Goal: Communication & Community: Answer question/provide support

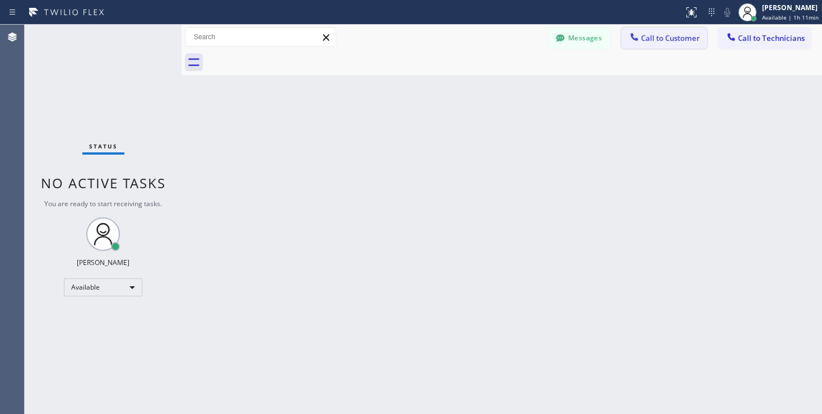
click at [657, 31] on button "Call to Customer" at bounding box center [664, 37] width 86 height 21
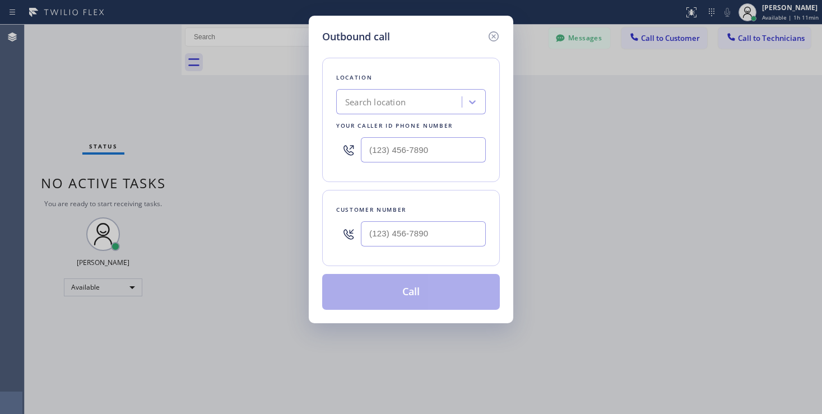
click at [497, 38] on icon at bounding box center [493, 36] width 13 height 13
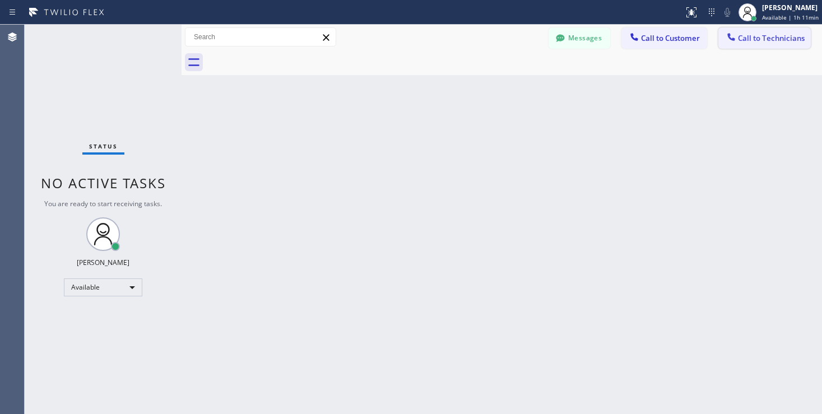
click at [733, 35] on span "Call to Technicians" at bounding box center [771, 38] width 67 height 10
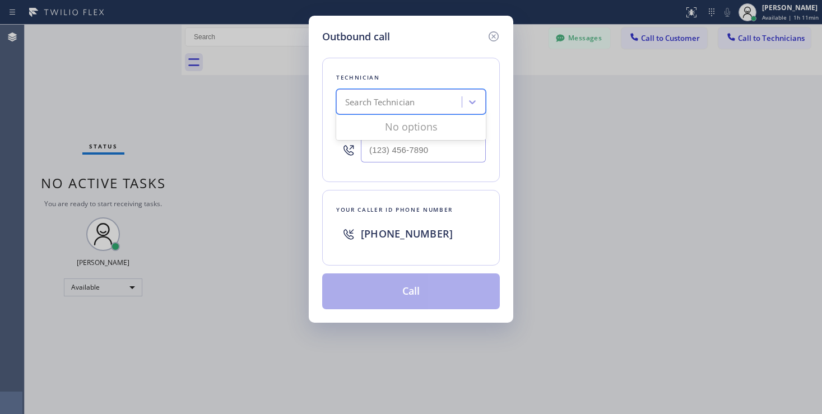
click at [425, 103] on div "Search Technician" at bounding box center [401, 102] width 122 height 20
type input "jea"
click at [396, 129] on div "[PERSON_NAME]" at bounding box center [411, 125] width 150 height 20
type input "[PHONE_NUMBER]"
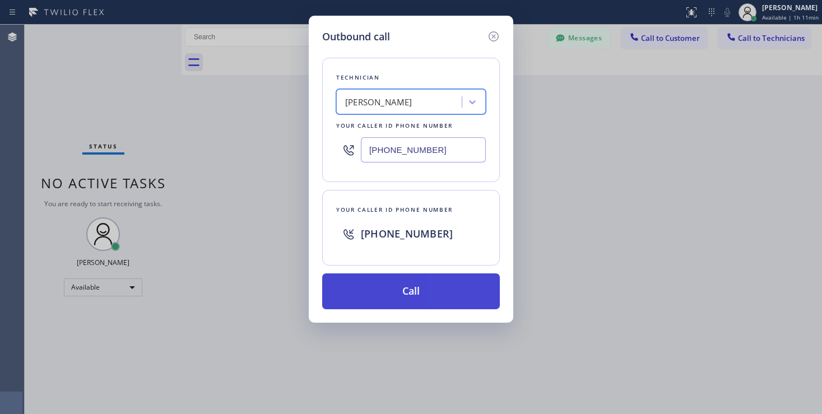
click at [404, 288] on button "Call" at bounding box center [411, 291] width 178 height 36
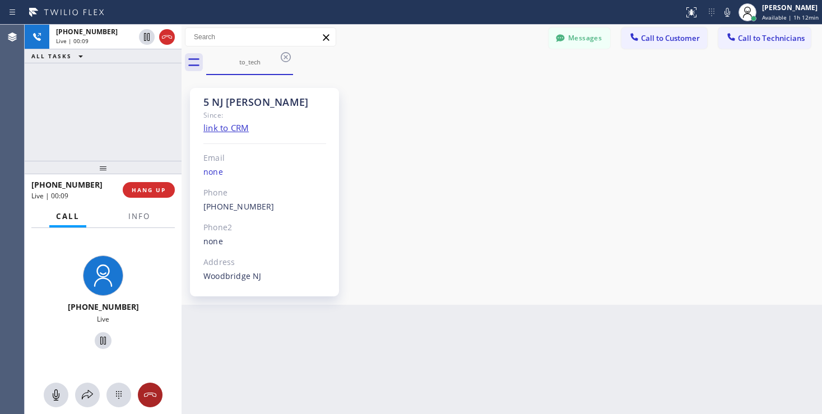
click at [150, 398] on icon at bounding box center [149, 394] width 13 height 13
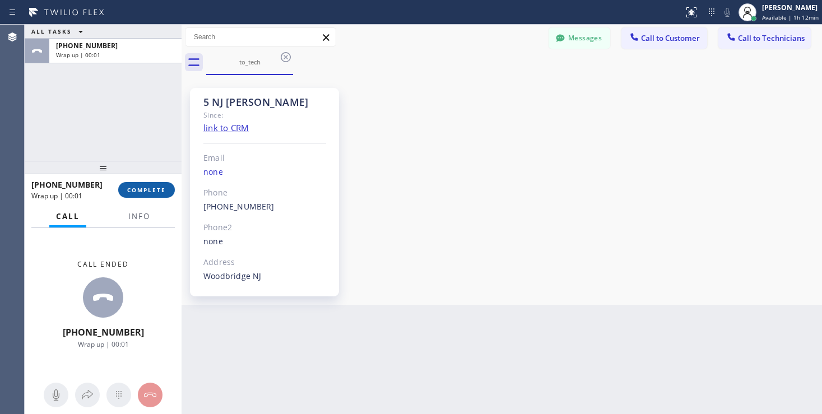
click at [159, 196] on button "COMPLETE" at bounding box center [146, 190] width 57 height 16
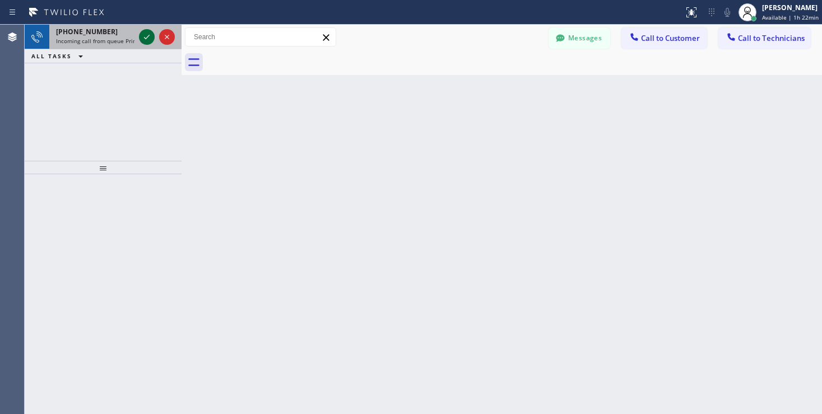
click at [144, 38] on icon at bounding box center [146, 36] width 13 height 13
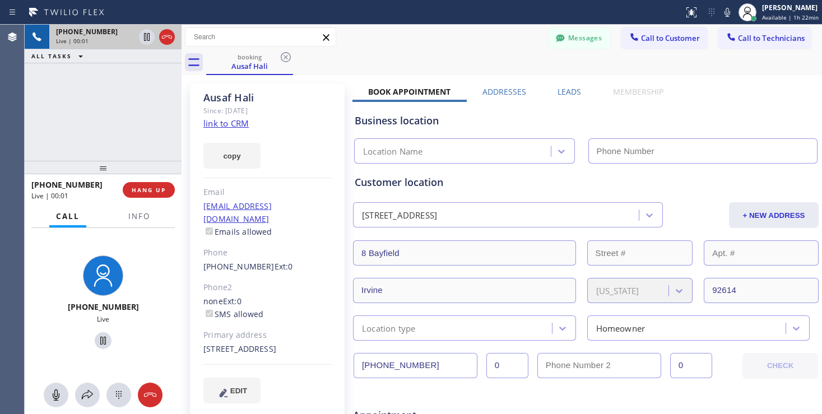
type input "[PHONE_NUMBER]"
click at [235, 126] on link "link to CRM" at bounding box center [225, 123] width 45 height 11
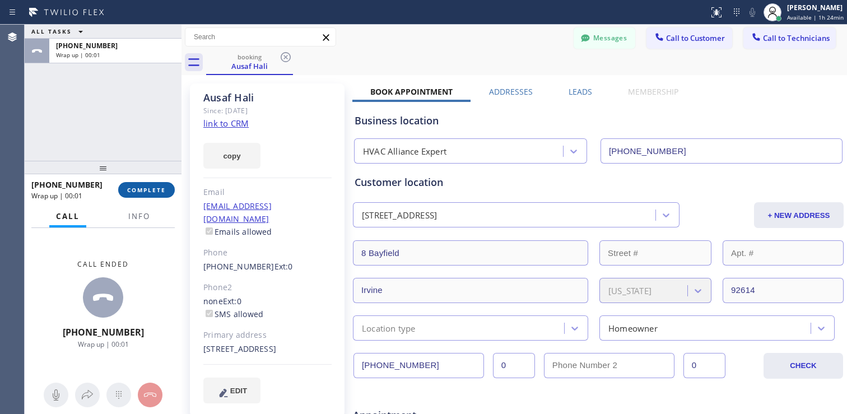
click at [145, 189] on span "COMPLETE" at bounding box center [146, 190] width 39 height 8
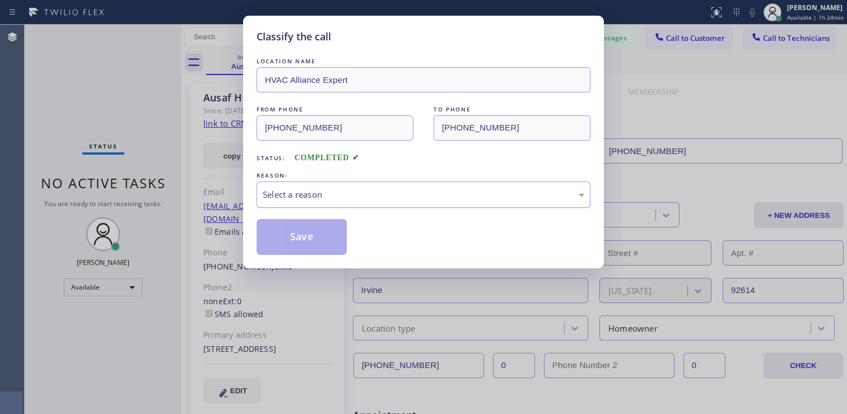
click at [322, 184] on div "Select a reason" at bounding box center [424, 195] width 334 height 26
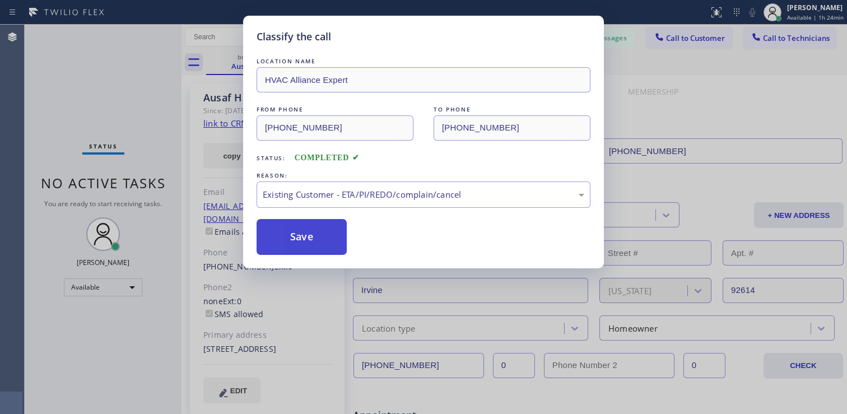
click at [298, 238] on button "Save" at bounding box center [302, 237] width 90 height 36
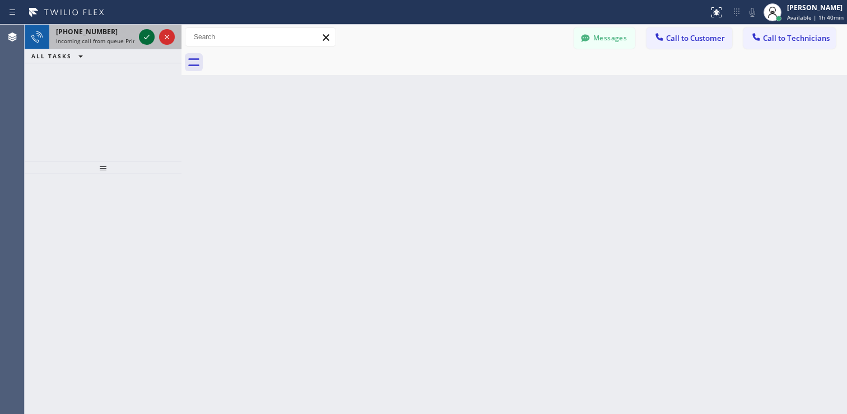
click at [145, 39] on icon at bounding box center [146, 36] width 13 height 13
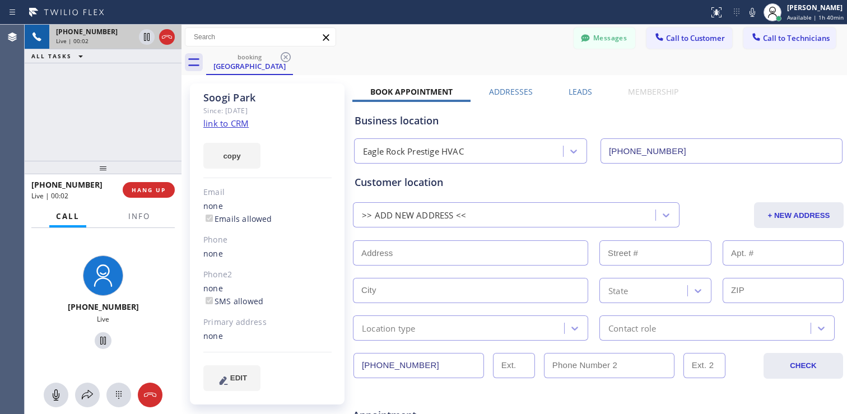
type input "[PHONE_NUMBER]"
click at [208, 124] on link "link to CRM" at bounding box center [225, 123] width 45 height 11
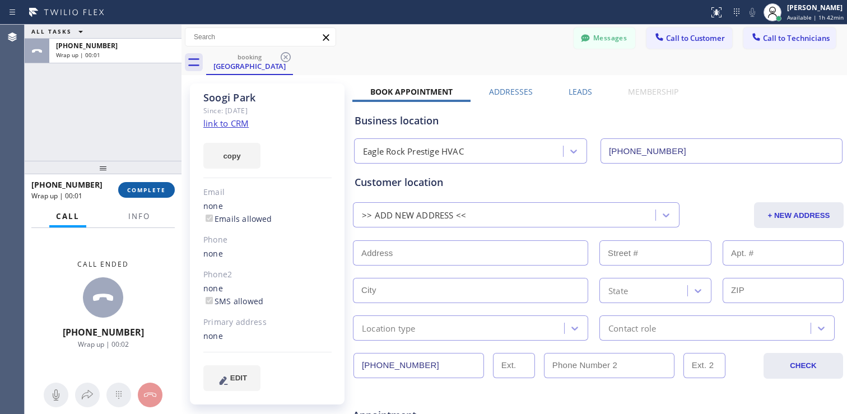
click at [152, 190] on span "COMPLETE" at bounding box center [146, 190] width 39 height 8
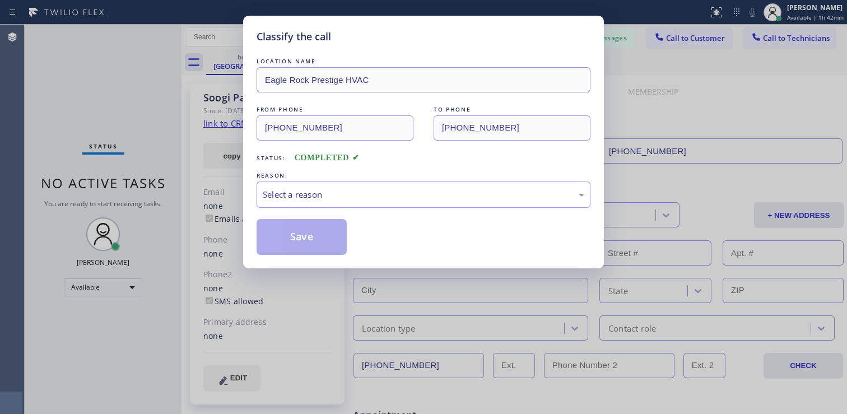
click at [358, 194] on div "Select a reason" at bounding box center [424, 194] width 322 height 13
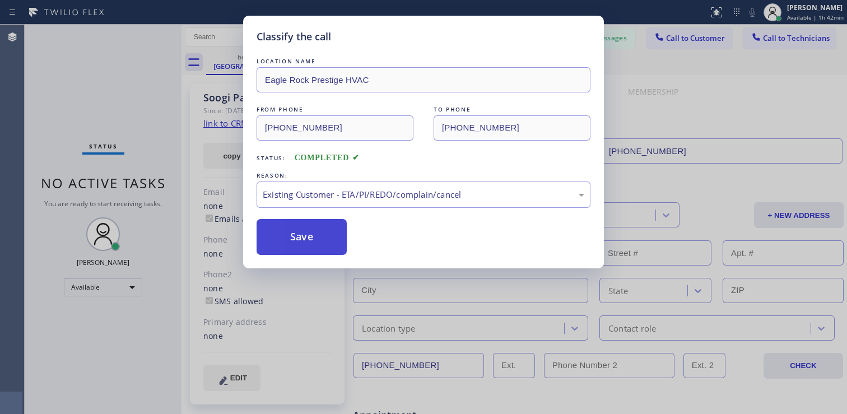
click at [304, 239] on button "Save" at bounding box center [302, 237] width 90 height 36
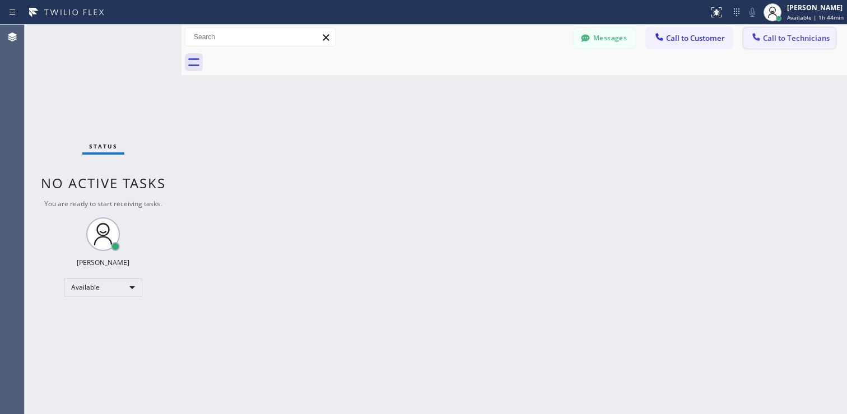
click at [733, 35] on span "Call to Technicians" at bounding box center [796, 38] width 67 height 10
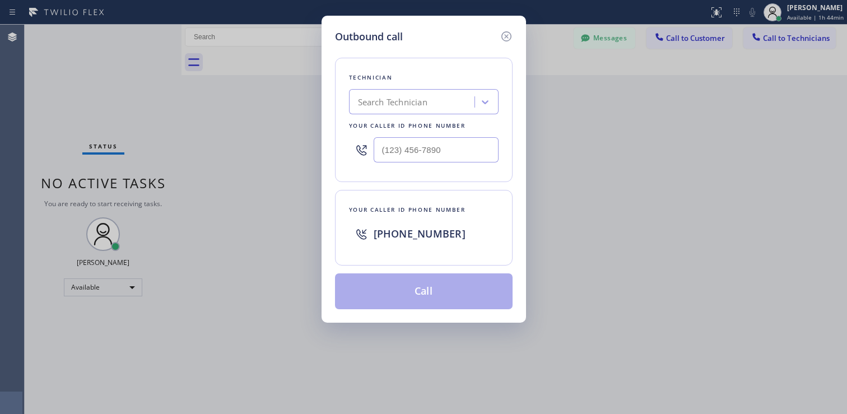
click at [426, 103] on div "Search Technician" at bounding box center [392, 102] width 69 height 13
click at [456, 108] on div "Search Technician" at bounding box center [413, 102] width 122 height 20
type input "[PERSON_NAME]"
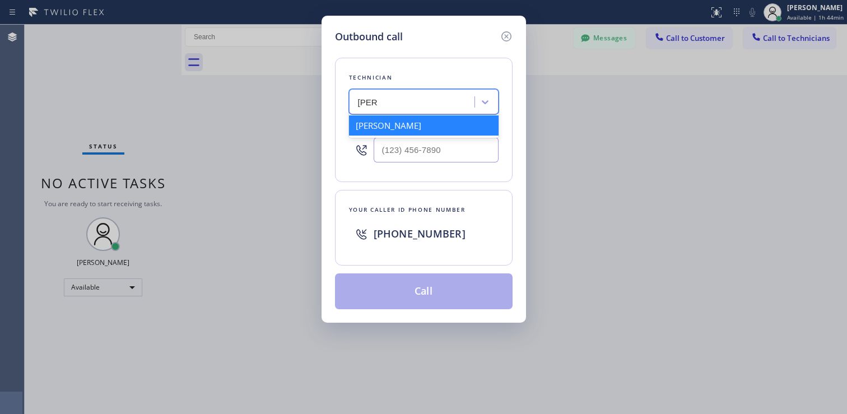
click at [421, 129] on div "[PERSON_NAME]" at bounding box center [424, 125] width 150 height 20
type input "[PHONE_NUMBER]"
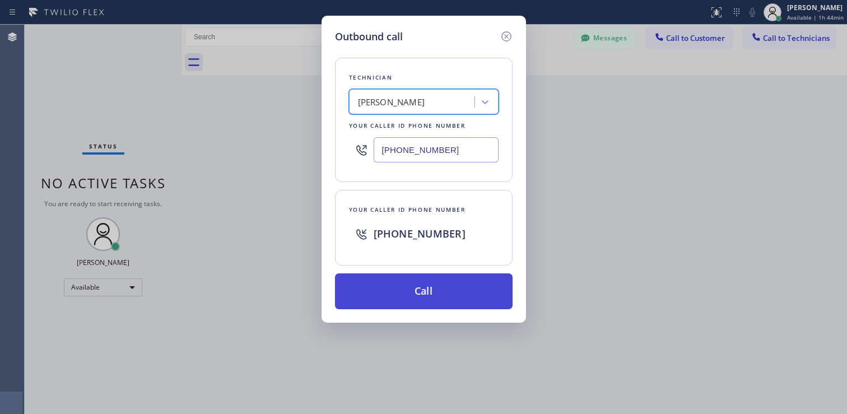
click at [422, 292] on button "Call" at bounding box center [424, 291] width 178 height 36
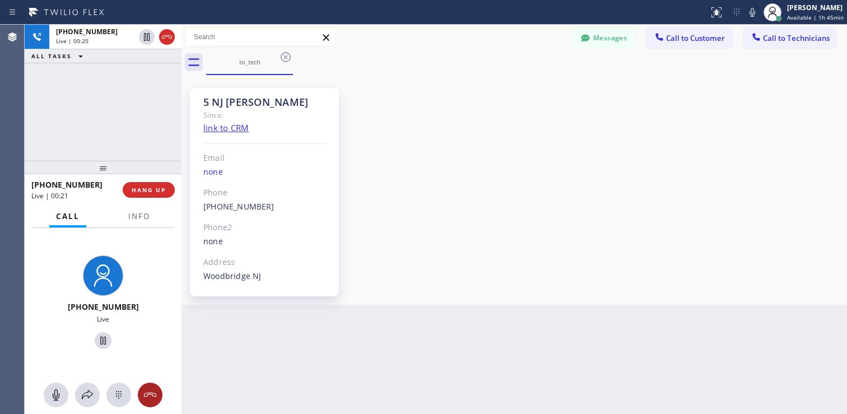
drag, startPoint x: 146, startPoint y: 394, endPoint x: 48, endPoint y: 391, distance: 98.1
click at [146, 394] on icon at bounding box center [149, 394] width 13 height 13
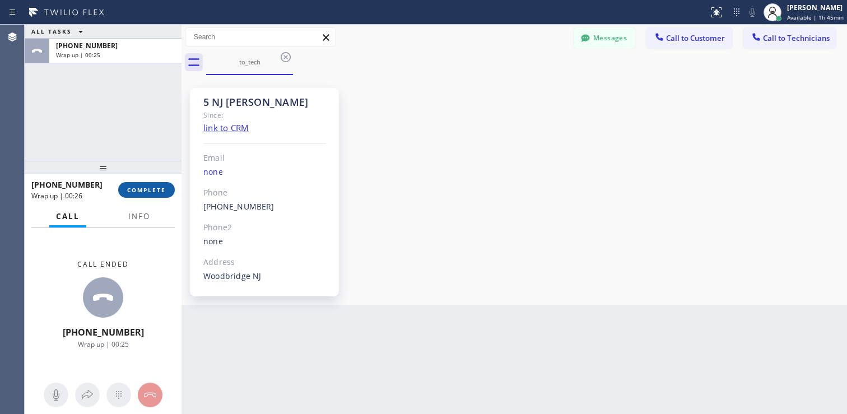
click at [133, 190] on span "COMPLETE" at bounding box center [146, 190] width 39 height 8
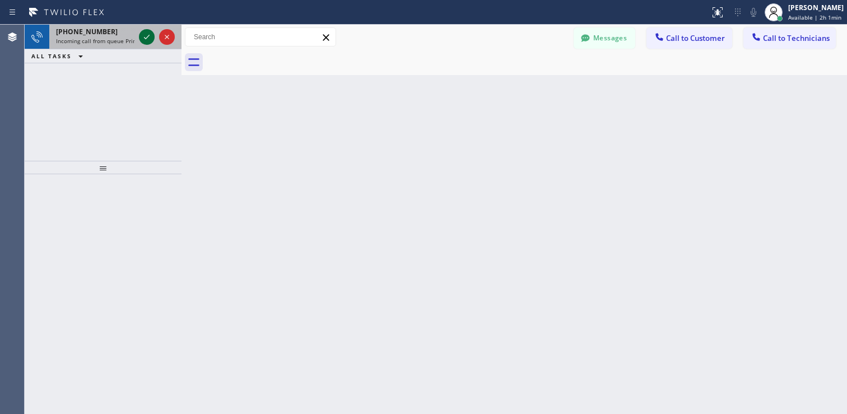
click at [143, 35] on icon at bounding box center [146, 36] width 13 height 13
